Goal: Task Accomplishment & Management: Use online tool/utility

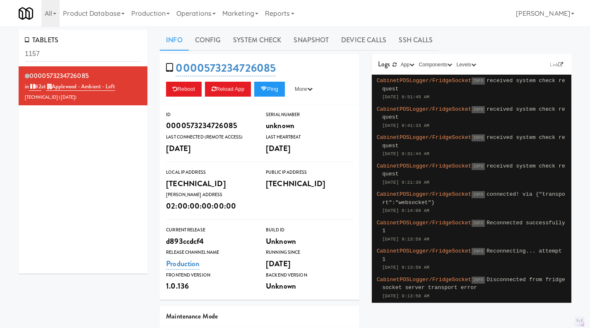
click at [197, 16] on link "Operations" at bounding box center [196, 13] width 46 height 27
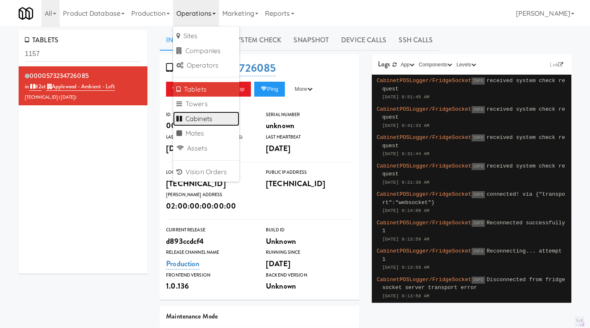
click at [207, 122] on link "Cabinets" at bounding box center [206, 118] width 66 height 15
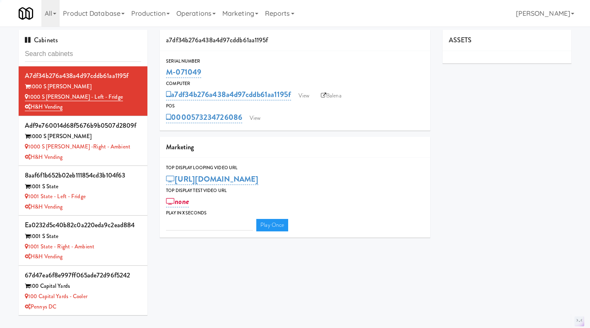
type input "3"
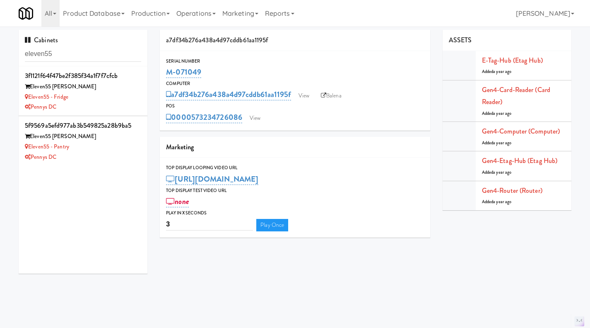
type input "eleven55"
click at [120, 102] on div "Pennys DC" at bounding box center [83, 107] width 116 height 10
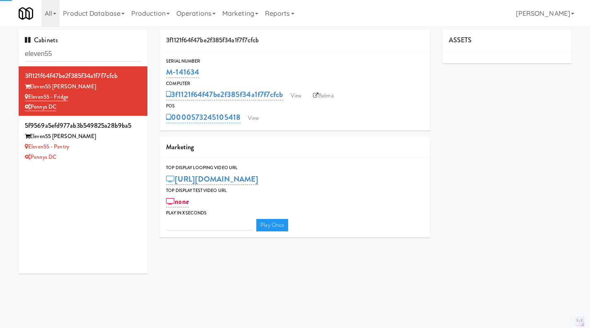
type input "3"
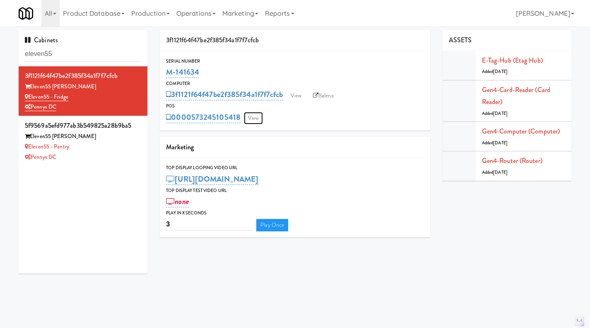
click at [257, 116] on link "View" at bounding box center [253, 118] width 19 height 12
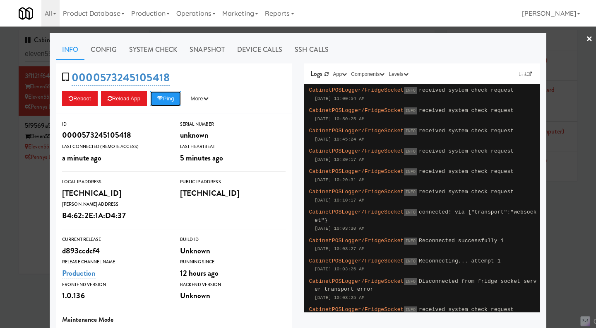
click at [159, 100] on icon at bounding box center [160, 98] width 6 height 5
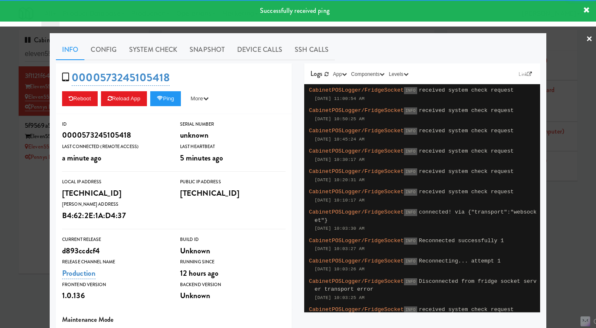
click at [31, 189] on div at bounding box center [298, 164] width 596 height 328
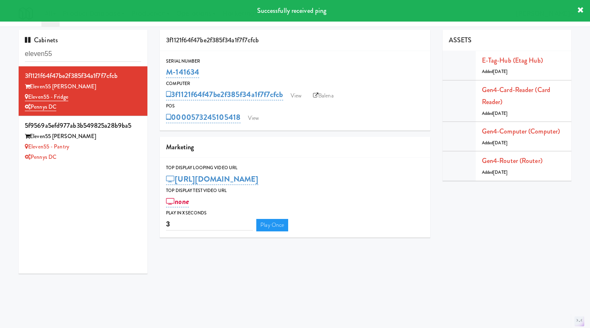
drag, startPoint x: 125, startPoint y: 149, endPoint x: 130, endPoint y: 149, distance: 5.0
click at [127, 151] on div "Eleven55 - Pantry" at bounding box center [83, 147] width 116 height 10
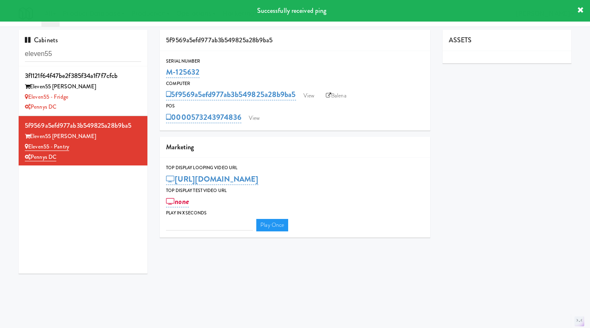
type input "3"
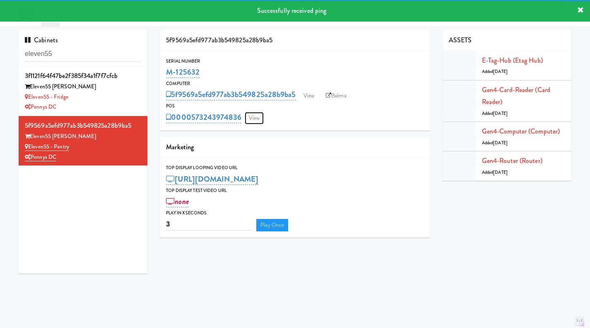
click at [257, 118] on link "View" at bounding box center [254, 118] width 19 height 12
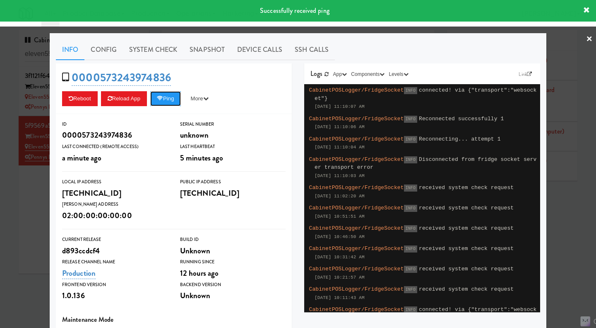
click at [162, 98] on icon at bounding box center [160, 98] width 6 height 5
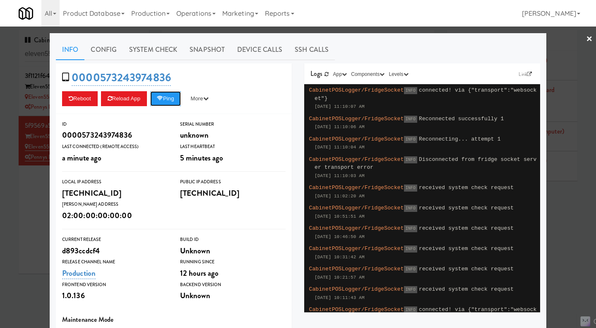
click at [159, 103] on button "Ping" at bounding box center [165, 98] width 31 height 15
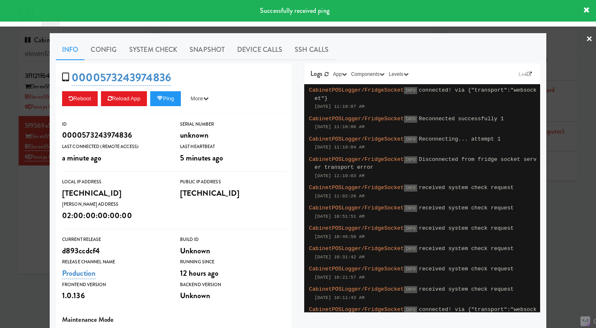
click at [162, 49] on link "System Check" at bounding box center [153, 49] width 60 height 21
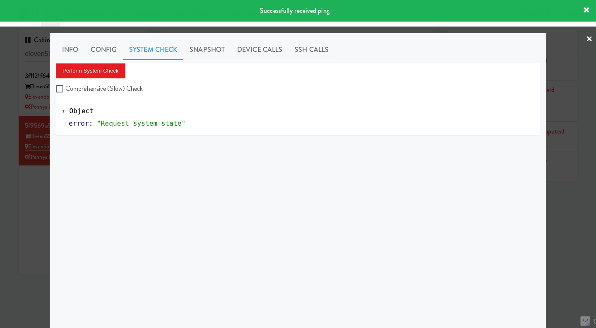
click at [112, 89] on label "Comprehensive (Slow) Check" at bounding box center [99, 88] width 87 height 12
click at [65, 89] on input "Comprehensive (Slow) Check" at bounding box center [61, 89] width 10 height 7
checkbox input "true"
click at [101, 74] on button "Perform System Check" at bounding box center [91, 70] width 70 height 15
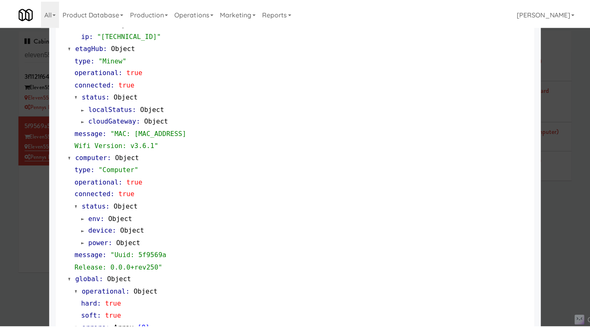
scroll to position [695, 0]
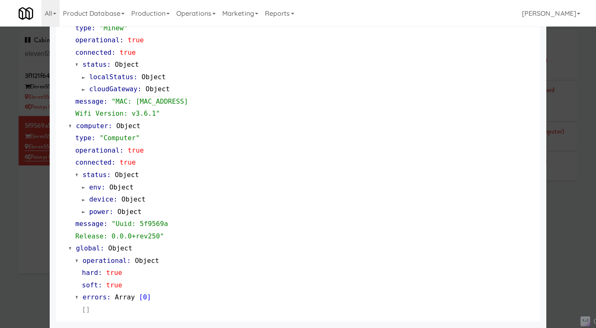
drag, startPoint x: 9, startPoint y: 224, endPoint x: 14, endPoint y: 223, distance: 5.0
click at [14, 223] on div at bounding box center [298, 164] width 596 height 328
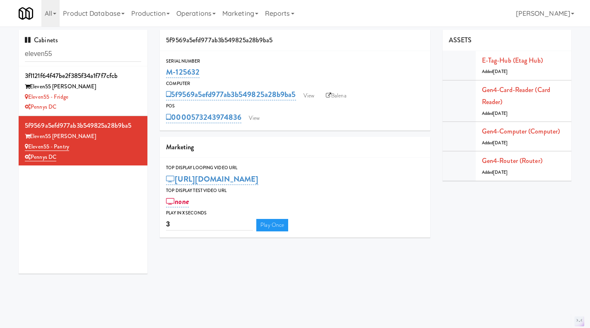
drag, startPoint x: 241, startPoint y: 128, endPoint x: 191, endPoint y: 123, distance: 49.9
click at [191, 123] on div "Serial Number M-125632 Computer 5f9569a5efd977ab3b549825a28b9ba5 View Balena PO…" at bounding box center [295, 91] width 270 height 80
copy link "573243974836"
click at [121, 100] on div "Eleven55 - Fridge" at bounding box center [83, 97] width 116 height 10
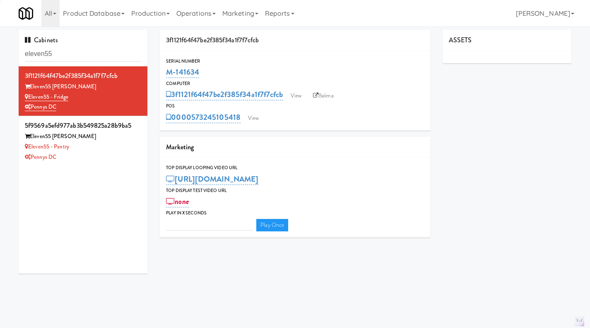
type input "3"
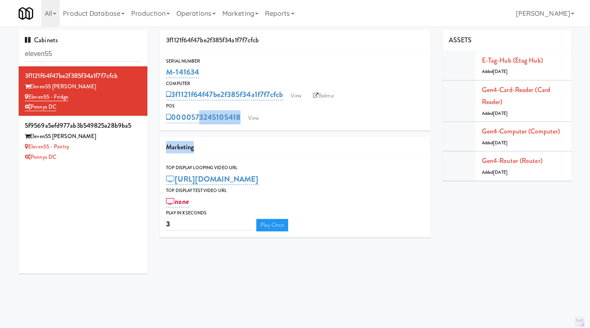
drag, startPoint x: 240, startPoint y: 130, endPoint x: 196, endPoint y: 128, distance: 44.4
click at [196, 128] on div "3f1121f64f47be2f385f34a1f7f7cfcb Serial Number M-141634 Computer 3f1121f64f47be…" at bounding box center [295, 137] width 283 height 214
click at [206, 130] on div "Serial Number M-141634 Computer 3f1121f64f47be2f385f34a1f7f7cfcb View Balena PO…" at bounding box center [295, 91] width 270 height 80
drag, startPoint x: 242, startPoint y: 125, endPoint x: 193, endPoint y: 123, distance: 48.9
click at [193, 123] on div "Serial Number M-141634 Computer 3f1121f64f47be2f385f34a1f7f7cfcb View Balena PO…" at bounding box center [295, 91] width 270 height 80
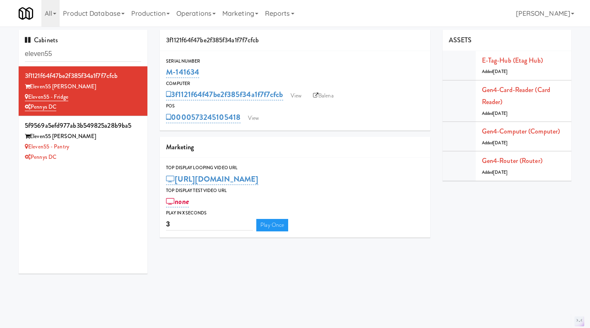
copy link "573245105418"
click at [106, 165] on li "5f9569a5efd977ab3b549825a28b9ba5 Eleven55 [PERSON_NAME] Eleven55 - Pantry Penny…" at bounding box center [83, 140] width 129 height 49
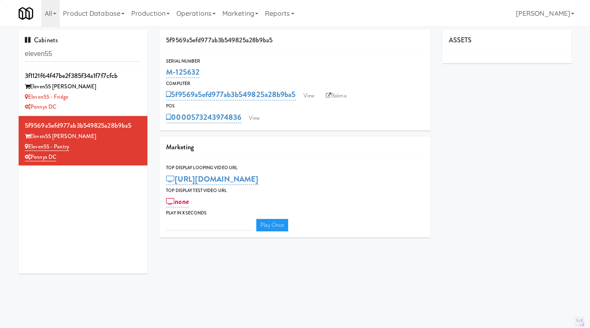
type input "3"
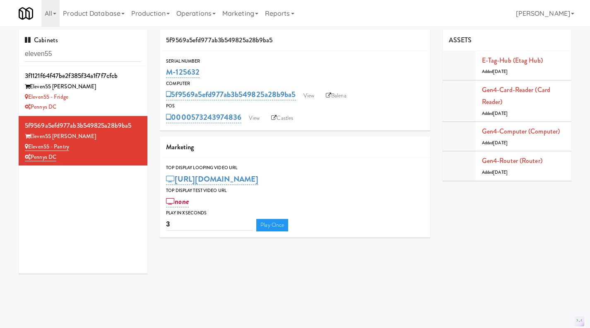
drag, startPoint x: 240, startPoint y: 126, endPoint x: 194, endPoint y: 127, distance: 46.4
click at [194, 127] on div "Serial Number M-125632 Computer 5f9569a5efd977ab3b549825a28b9ba5 View Balena PO…" at bounding box center [295, 91] width 270 height 80
copy link "573243974836"
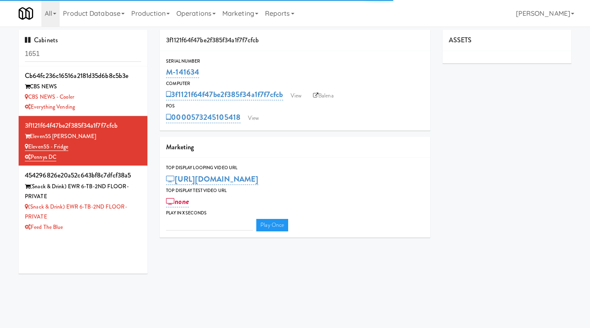
type input "3"
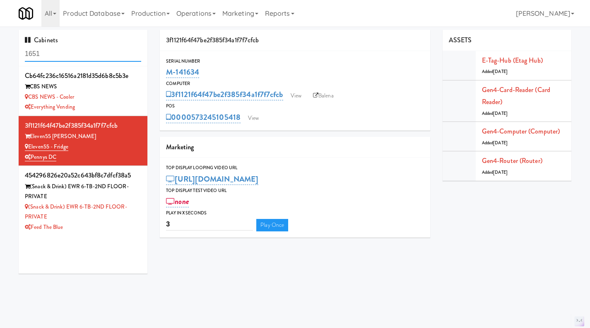
click at [64, 56] on input "1651" at bounding box center [83, 53] width 116 height 15
click at [62, 55] on input "1651" at bounding box center [83, 53] width 116 height 15
click at [60, 54] on input "1651" at bounding box center [83, 53] width 116 height 15
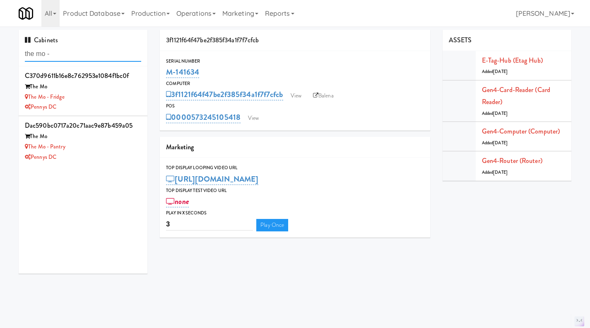
type input "the mo -"
click at [113, 104] on div "Pennys DC" at bounding box center [83, 107] width 116 height 10
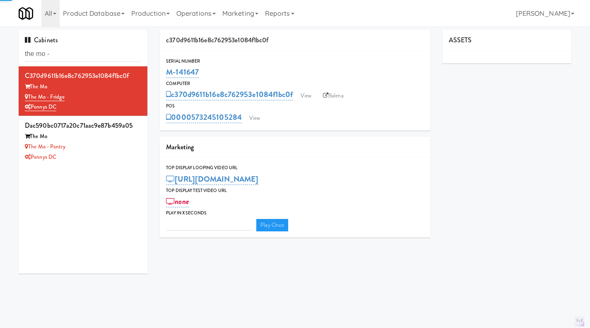
type input "3"
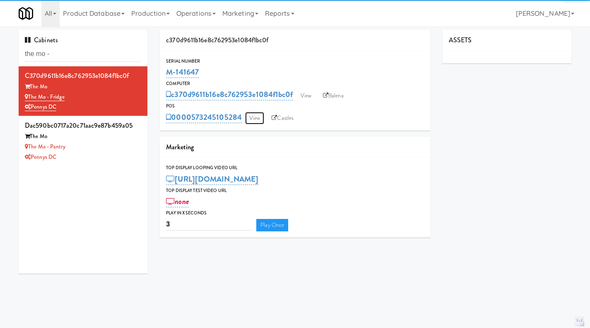
click at [259, 117] on link "View" at bounding box center [254, 118] width 19 height 12
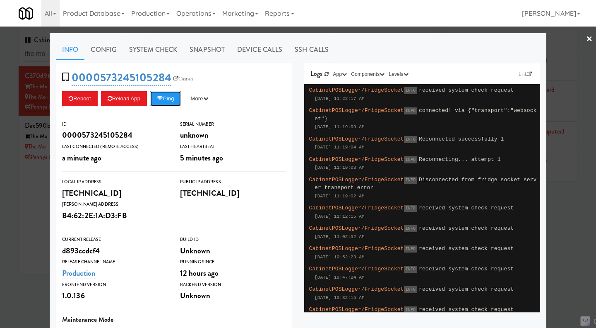
click at [171, 103] on button "Ping" at bounding box center [165, 98] width 31 height 15
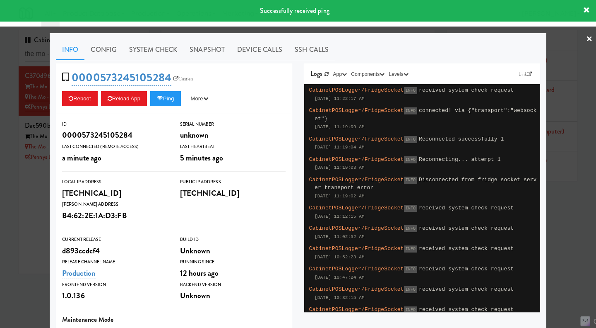
click at [6, 212] on div at bounding box center [298, 164] width 596 height 328
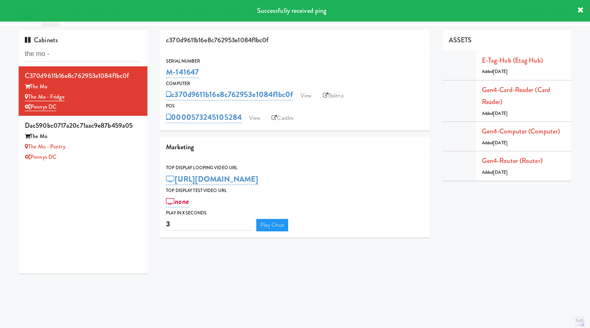
click at [118, 150] on div "The Mo - Pantry" at bounding box center [83, 147] width 116 height 10
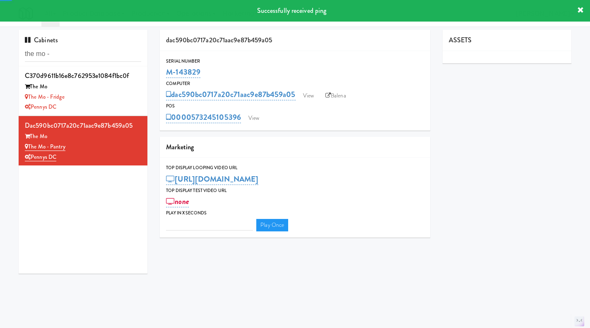
type input "3"
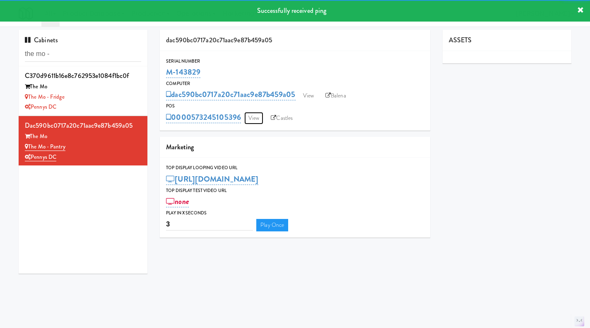
click at [251, 115] on link "View" at bounding box center [253, 118] width 19 height 12
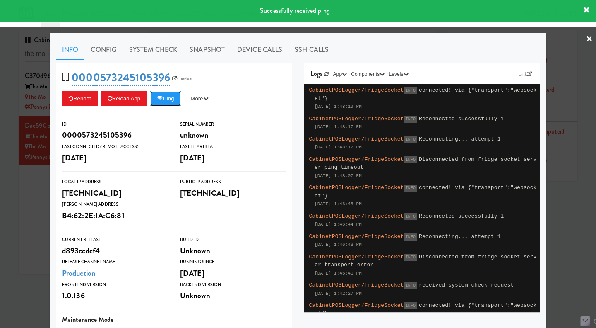
click at [156, 101] on button "Ping" at bounding box center [165, 98] width 31 height 15
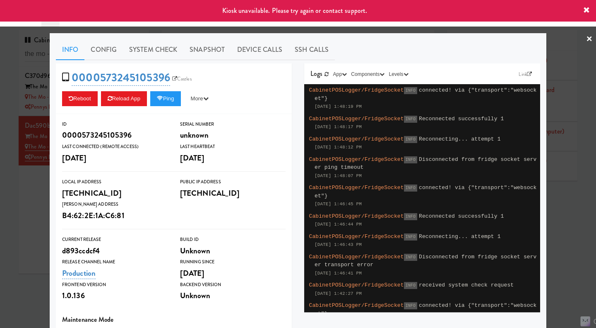
click at [35, 205] on div at bounding box center [298, 164] width 596 height 328
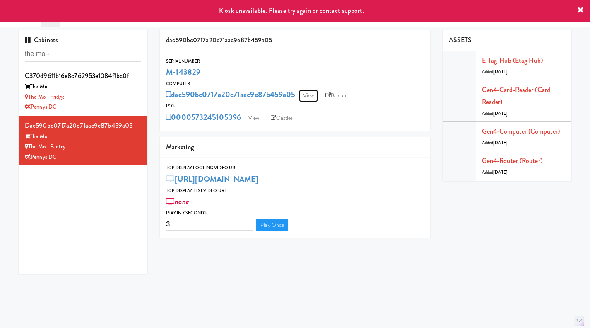
click at [309, 97] on link "View" at bounding box center [308, 95] width 19 height 12
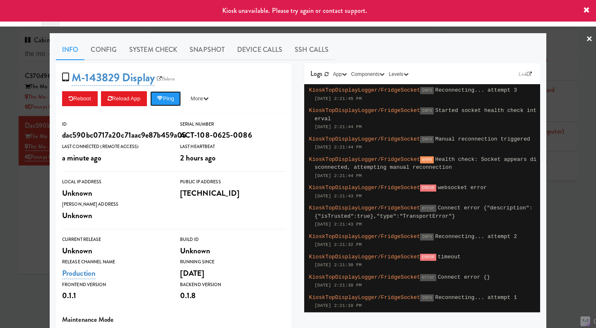
click at [168, 101] on button "Ping" at bounding box center [165, 98] width 31 height 15
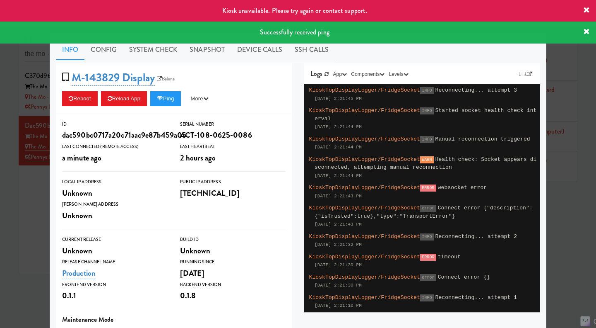
click at [145, 49] on link "System Check" at bounding box center [153, 49] width 60 height 21
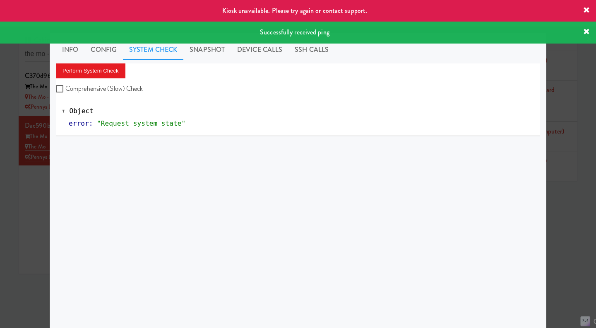
click at [133, 87] on label "Comprehensive (Slow) Check" at bounding box center [99, 88] width 87 height 12
click at [65, 87] on input "Comprehensive (Slow) Check" at bounding box center [61, 89] width 10 height 7
checkbox input "true"
click at [95, 68] on button "Perform System Check" at bounding box center [91, 70] width 70 height 15
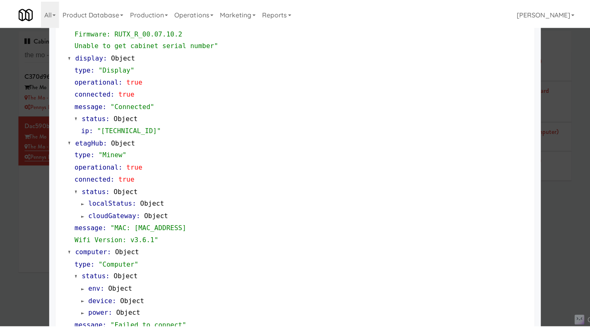
scroll to position [707, 0]
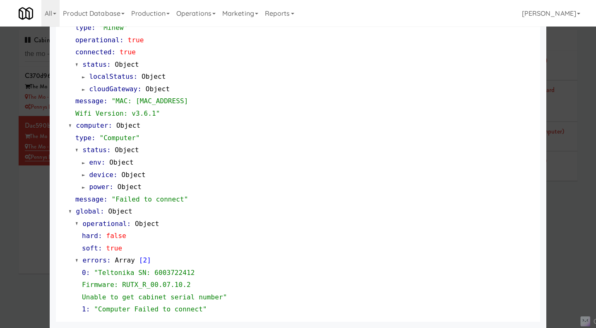
click at [29, 239] on div at bounding box center [298, 164] width 596 height 328
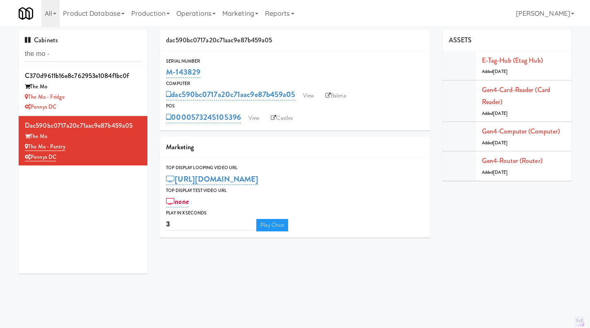
click at [84, 102] on div "Pennys DC" at bounding box center [83, 107] width 116 height 10
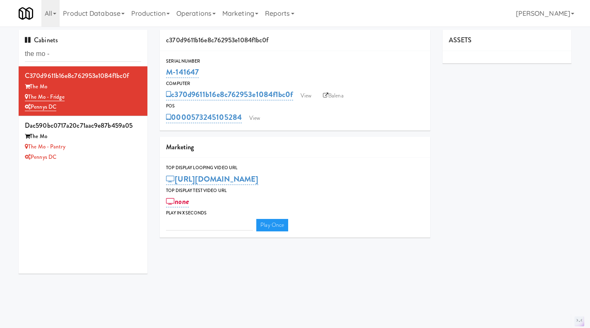
type input "3"
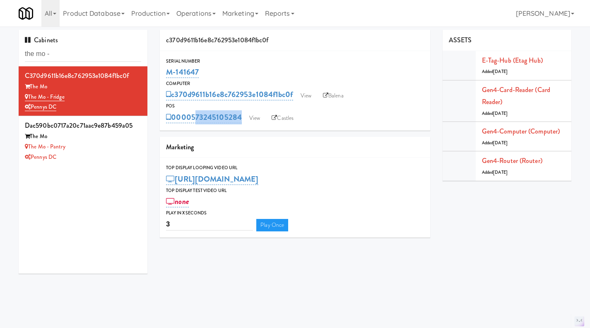
drag, startPoint x: 248, startPoint y: 124, endPoint x: 194, endPoint y: 130, distance: 54.2
click at [194, 130] on div "Serial Number M-141647 Computer c370d9611b16e8c762953e1084f1bc0f View Balena PO…" at bounding box center [295, 91] width 270 height 80
copy div "573245105284 View Castles"
